Goal: Download file/media

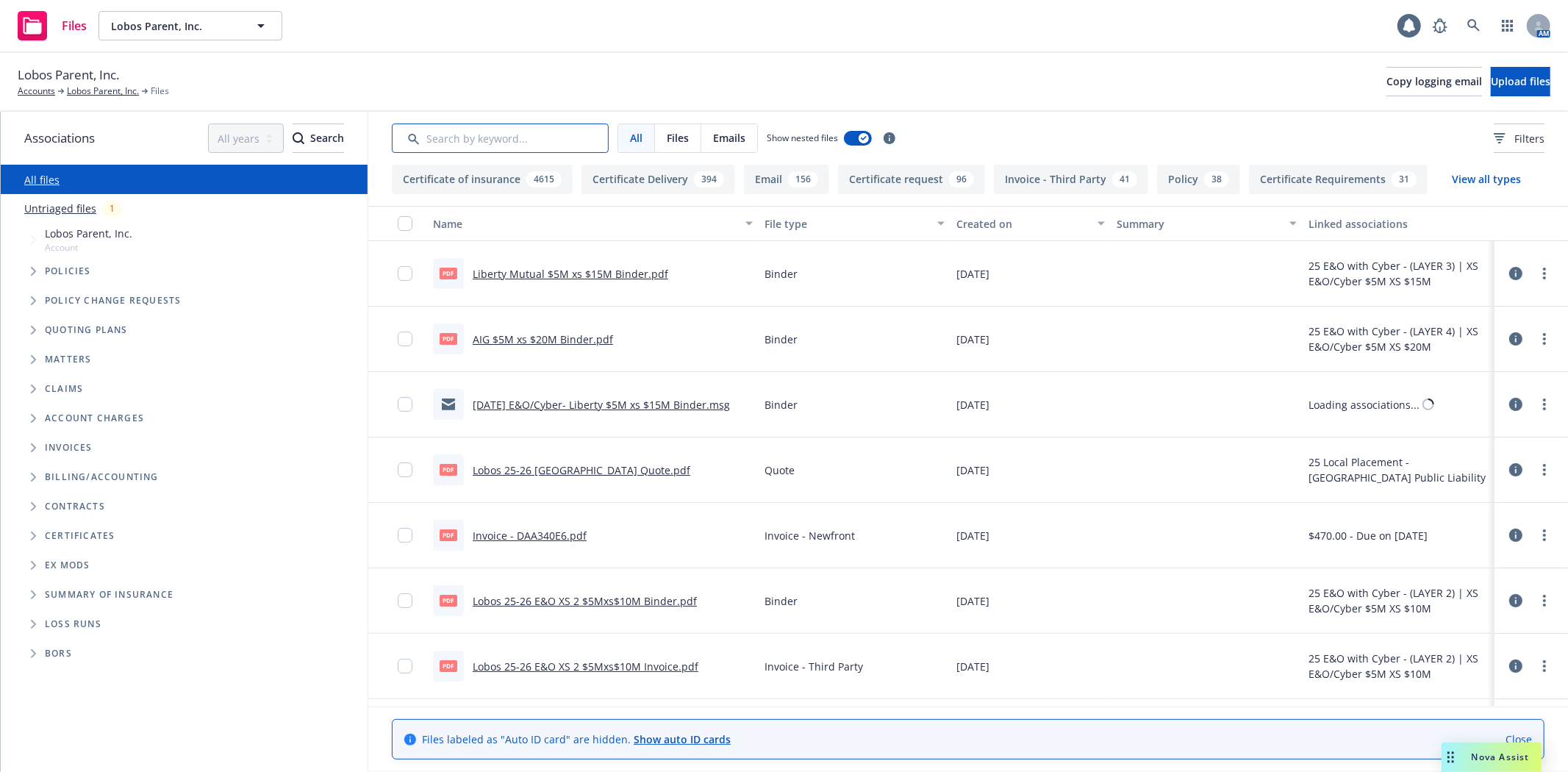
click at [467, 137] on input "Search by keyword..." at bounding box center [500, 138] width 217 height 30
type input "emr"
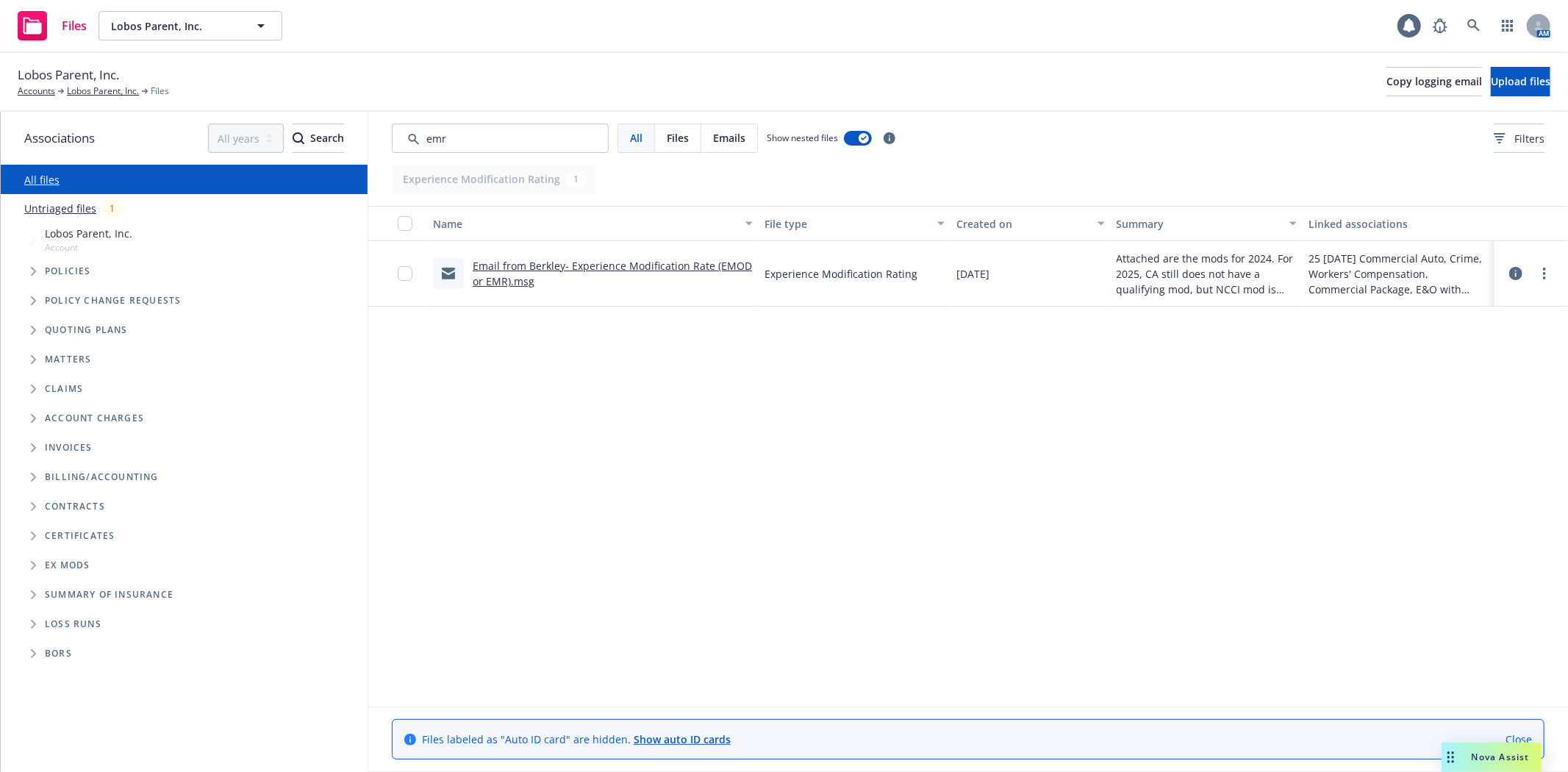
click at [637, 265] on link "Email from Berkley- Experience Modification Rate (EMOD or EMR).msg" at bounding box center [613, 273] width 280 height 30
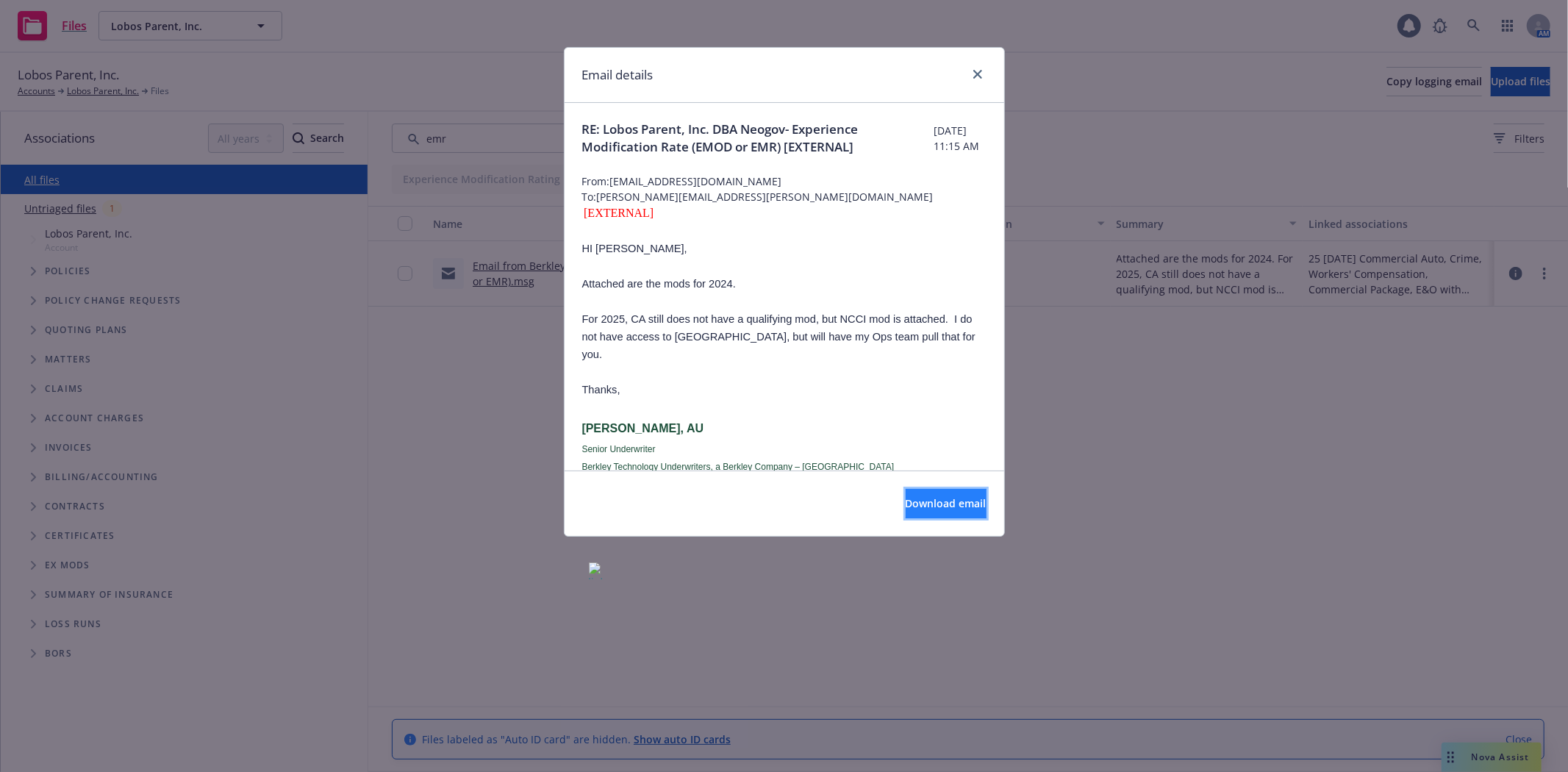
click at [906, 505] on button "Download email" at bounding box center [946, 503] width 81 height 30
click at [978, 68] on link "close" at bounding box center [978, 74] width 18 height 18
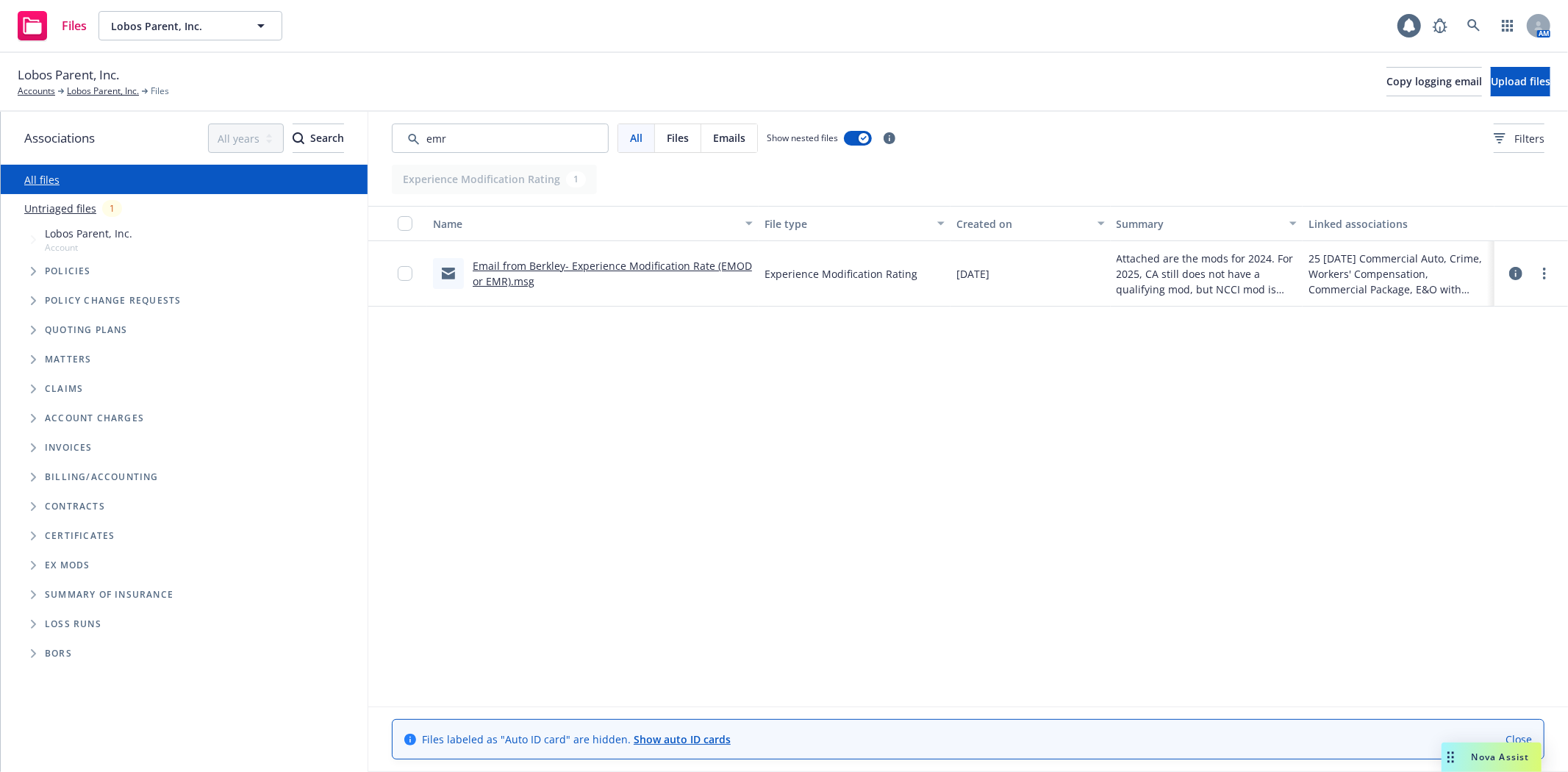
click at [581, 263] on link "Email from Berkley- Experience Modification Rate (EMOD or EMR).msg" at bounding box center [613, 273] width 280 height 30
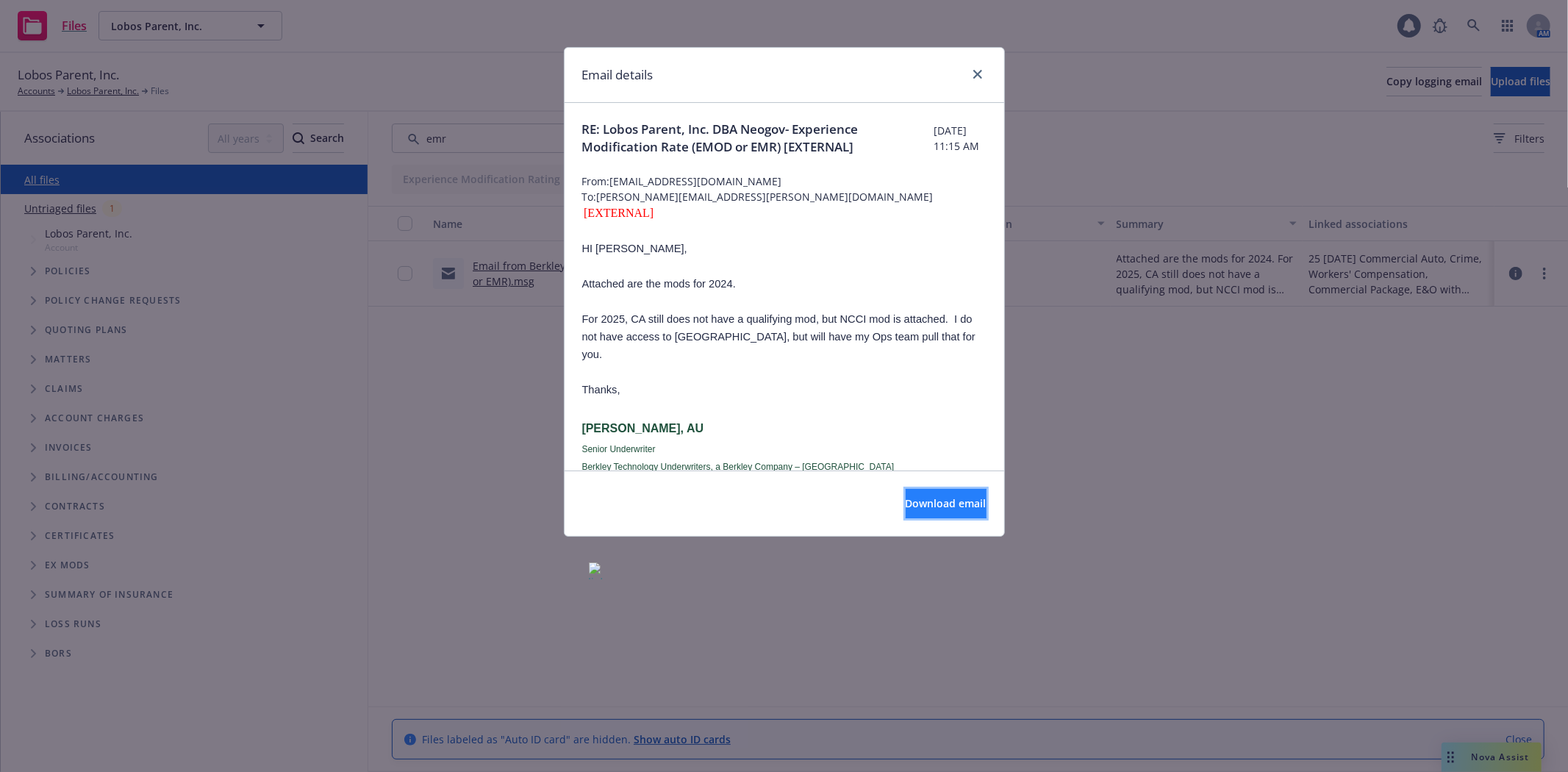
click at [906, 498] on span "Download email" at bounding box center [946, 503] width 81 height 14
click at [976, 74] on icon "close" at bounding box center [978, 74] width 8 height 8
